Goal: Find specific page/section: Find specific page/section

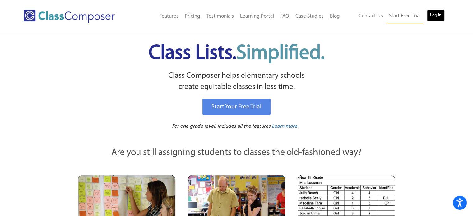
click at [441, 10] on link "Log In" at bounding box center [436, 15] width 18 height 12
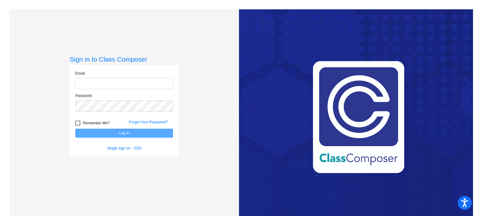
type input "[EMAIL_ADDRESS][DOMAIN_NAME]"
click at [106, 133] on button "Log In" at bounding box center [124, 133] width 98 height 9
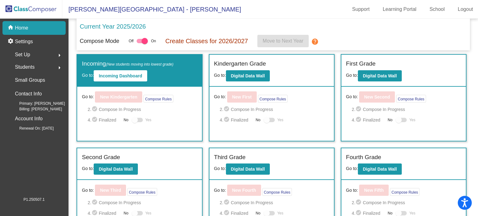
click at [26, 66] on span "Students" at bounding box center [25, 67] width 20 height 9
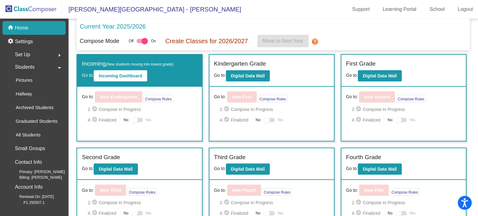
drag, startPoint x: 61, startPoint y: 66, endPoint x: 65, endPoint y: 66, distance: 3.5
click at [65, 66] on button "arrow_drop_down" at bounding box center [59, 67] width 12 height 12
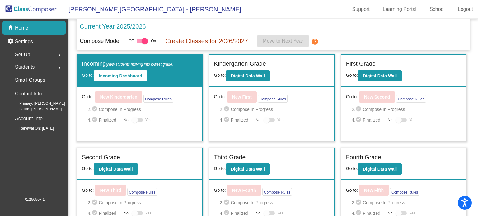
click at [23, 26] on p "Home" at bounding box center [21, 27] width 13 height 7
click at [116, 8] on span "[PERSON_NAME][GEOGRAPHIC_DATA] - [PERSON_NAME]" at bounding box center [151, 9] width 179 height 10
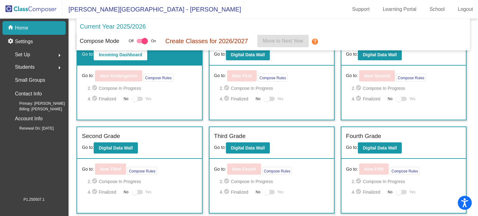
scroll to position [21, 0]
click at [376, 146] on b "Digital Data Wall" at bounding box center [380, 148] width 34 height 5
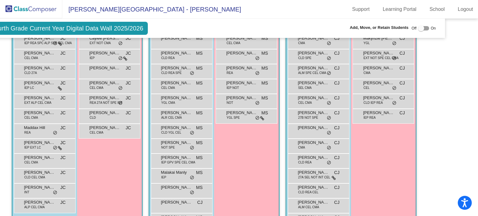
scroll to position [232, 28]
